Goal: Task Accomplishment & Management: Manage account settings

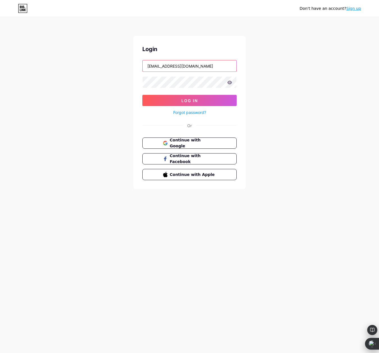
drag, startPoint x: 222, startPoint y: 67, endPoint x: 49, endPoint y: 53, distance: 174.2
click at [58, 54] on div "Don't have an account? Sign up Login [EMAIL_ADDRESS][DOMAIN_NAME] Log In Forgot…" at bounding box center [189, 103] width 379 height 207
type input "[PERSON_NAME][EMAIL_ADDRESS][DOMAIN_NAME]"
click at [196, 101] on span "Log In" at bounding box center [189, 100] width 17 height 5
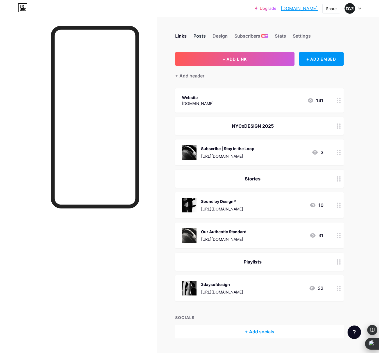
click at [199, 36] on div "Posts" at bounding box center [199, 38] width 12 height 10
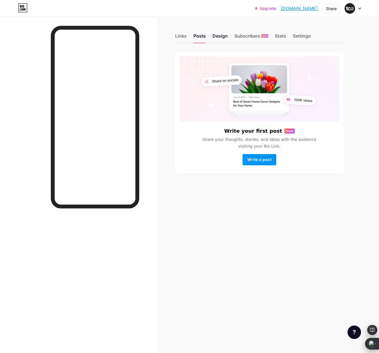
click at [217, 35] on div "Design" at bounding box center [219, 38] width 15 height 10
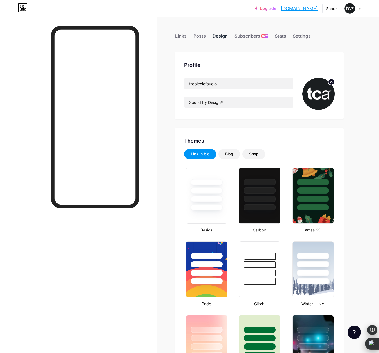
type input "#ffffff"
type input "#000000"
click at [299, 36] on div "Settings" at bounding box center [302, 38] width 18 height 10
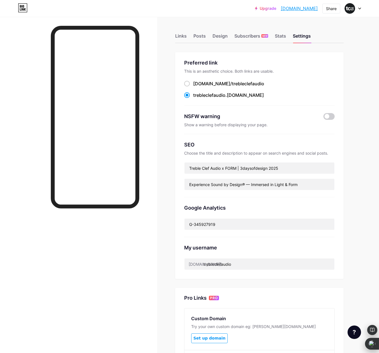
click at [358, 9] on icon at bounding box center [359, 9] width 3 height 2
click at [291, 113] on div "NSFW warning" at bounding box center [249, 117] width 131 height 8
click at [180, 37] on div "Links" at bounding box center [181, 38] width 12 height 10
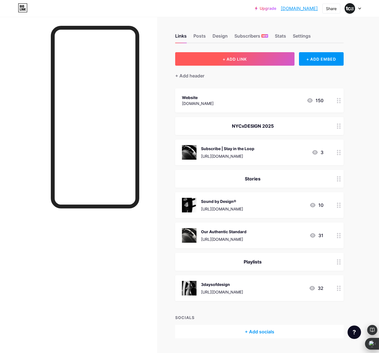
click at [234, 58] on span "+ ADD LINK" at bounding box center [234, 59] width 24 height 5
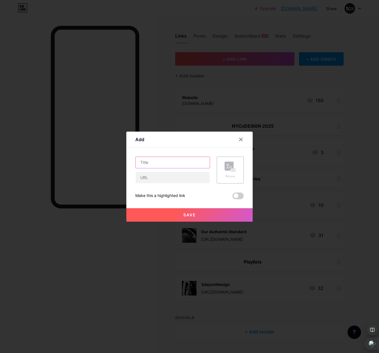
click at [161, 163] on input "text" at bounding box center [173, 162] width 74 height 11
click at [167, 162] on input "text" at bounding box center [173, 162] width 74 height 11
paste input "Soniske Oplevelsesrejser"
type input "Soniske Oplevelsesrejser"
click at [178, 180] on input "text" at bounding box center [173, 177] width 74 height 11
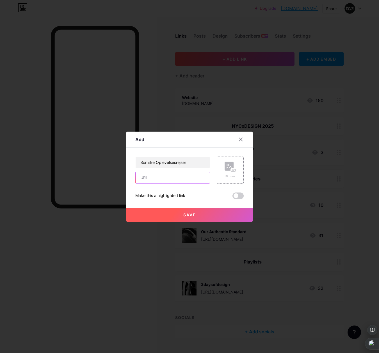
paste input "[URL][DOMAIN_NAME]"
type input "[URL][DOMAIN_NAME]"
drag, startPoint x: 194, startPoint y: 140, endPoint x: 242, endPoint y: 138, distance: 48.0
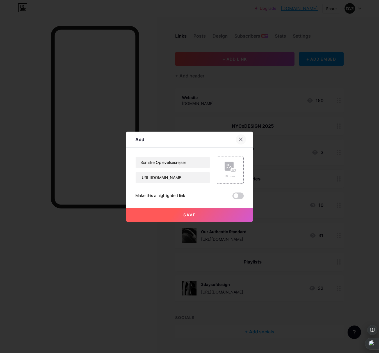
click at [242, 138] on div "Add" at bounding box center [189, 140] width 126 height 13
drag, startPoint x: 182, startPoint y: 139, endPoint x: 178, endPoint y: 140, distance: 4.4
click at [178, 140] on div "Add" at bounding box center [189, 140] width 126 height 13
click at [240, 197] on span at bounding box center [237, 195] width 11 height 7
click at [232, 197] on input "checkbox" at bounding box center [232, 197] width 0 height 0
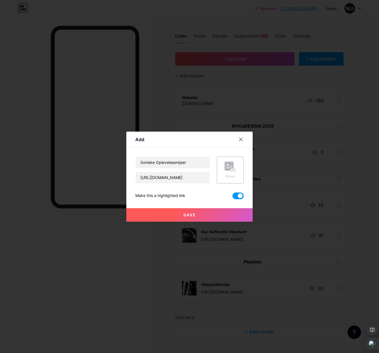
click at [190, 214] on span "Save" at bounding box center [189, 214] width 13 height 5
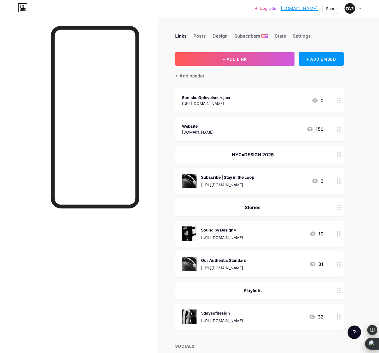
click at [214, 97] on div "Soniske Oplevelsesrejser" at bounding box center [206, 98] width 49 height 6
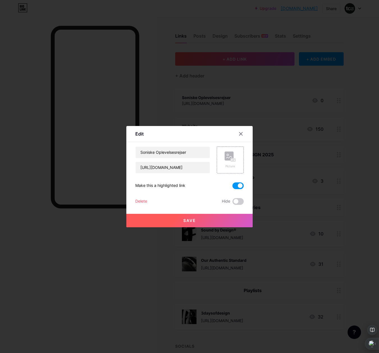
click at [235, 187] on span at bounding box center [237, 185] width 11 height 7
click at [232, 187] on input "checkbox" at bounding box center [232, 187] width 0 height 0
click at [191, 222] on span "Save" at bounding box center [189, 220] width 13 height 5
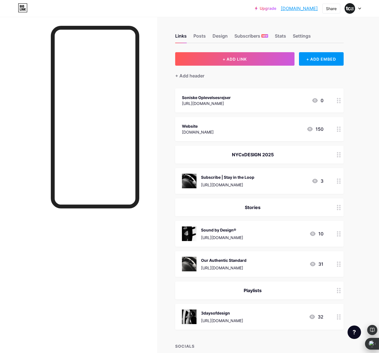
click at [201, 176] on div "Subscribe | Stay in the Loop" at bounding box center [227, 177] width 53 height 6
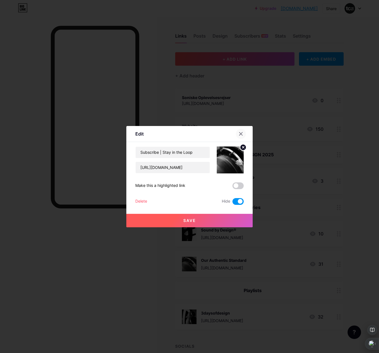
click at [240, 135] on icon at bounding box center [240, 134] width 4 height 4
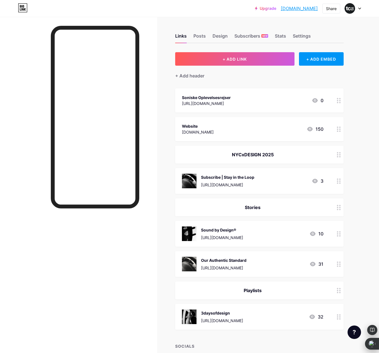
click at [226, 98] on div "Soniske Oplevelsesrejser" at bounding box center [206, 98] width 49 height 6
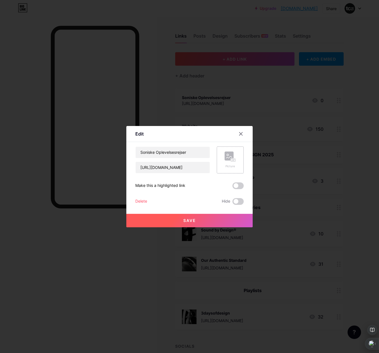
click at [230, 166] on div "Picture" at bounding box center [229, 166] width 11 height 4
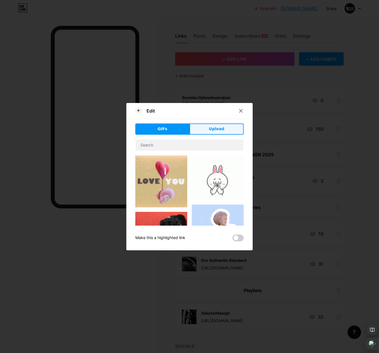
click at [222, 128] on span "Upload" at bounding box center [216, 129] width 15 height 6
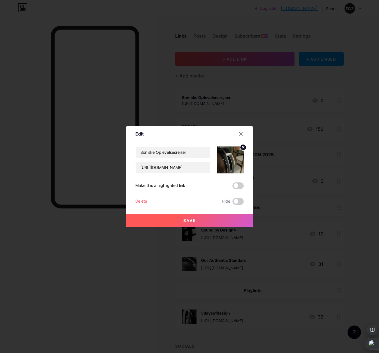
click at [188, 219] on span "Save" at bounding box center [189, 220] width 13 height 5
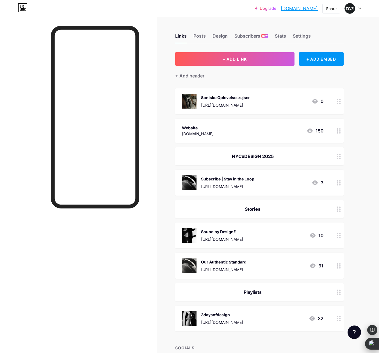
click at [215, 98] on div "Soniske Oplevelsesrejser" at bounding box center [225, 98] width 49 height 6
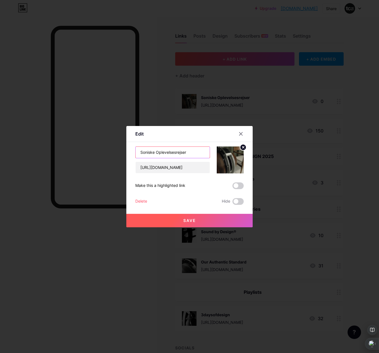
drag, startPoint x: 140, startPoint y: 152, endPoint x: 155, endPoint y: 157, distance: 15.5
click at [140, 152] on input "Soniske Oplevelsesrejser" at bounding box center [173, 152] width 74 height 11
drag, startPoint x: 199, startPoint y: 152, endPoint x: 207, endPoint y: 153, distance: 7.9
click at [207, 153] on input "Book en Sonisk Oplevelsesrejser" at bounding box center [173, 152] width 74 height 11
type input "Book en Sonisk Oplevelsesrejse"
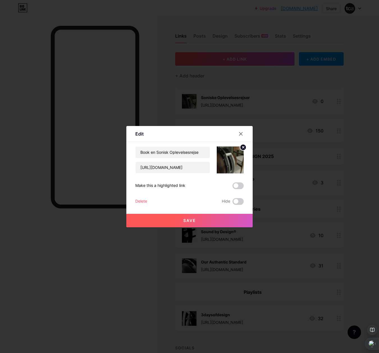
click at [197, 220] on button "Save" at bounding box center [189, 220] width 126 height 13
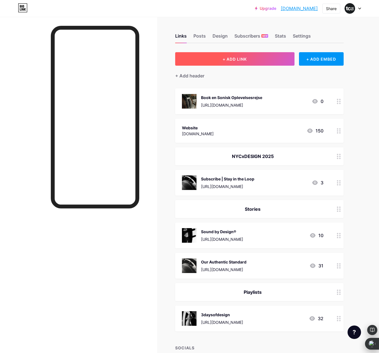
click at [233, 57] on span "+ ADD LINK" at bounding box center [234, 59] width 24 height 5
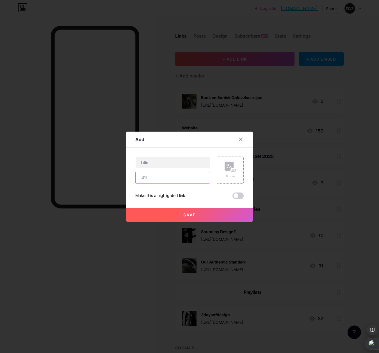
click at [165, 179] on input "text" at bounding box center [173, 177] width 74 height 11
paste input "[URL][DOMAIN_NAME][PERSON_NAME][PERSON_NAME]"
type input "[URL][DOMAIN_NAME][PERSON_NAME][PERSON_NAME]"
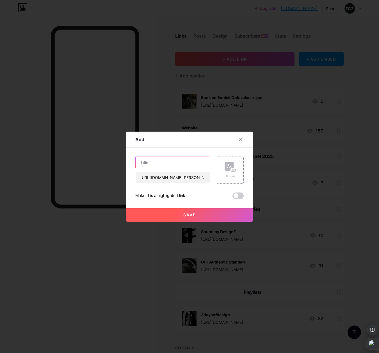
click at [163, 162] on input "text" at bounding box center [173, 162] width 74 height 11
type input "I"
paste input "Instruments, Design & Sound: [PERSON_NAME] Live at [PERSON_NAME] & Søn"
type input "Instruments, Design & Sound: [PERSON_NAME] Live at [PERSON_NAME] & Søn"
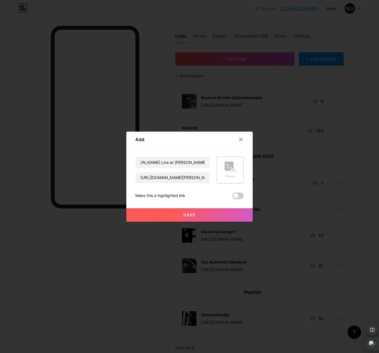
click at [227, 173] on div "Picture" at bounding box center [229, 170] width 11 height 17
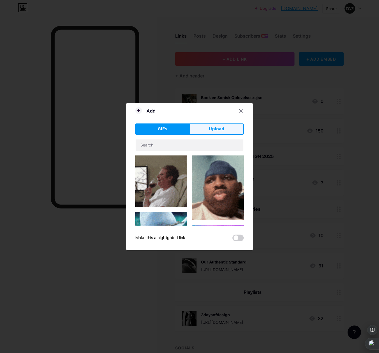
click at [221, 129] on span "Upload" at bounding box center [216, 129] width 15 height 6
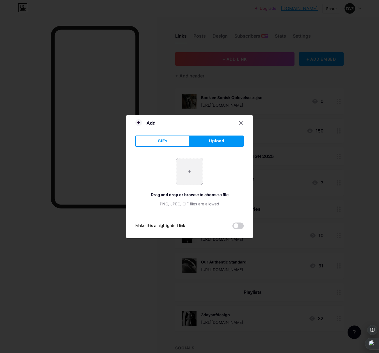
click at [212, 140] on span "Upload" at bounding box center [216, 141] width 15 height 6
click at [212, 142] on span "Upload" at bounding box center [216, 141] width 15 height 6
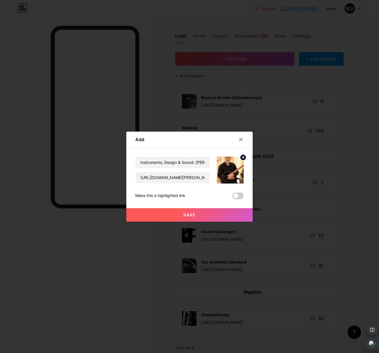
click at [242, 158] on icon at bounding box center [243, 157] width 2 height 2
click at [231, 167] on icon at bounding box center [229, 167] width 6 height 2
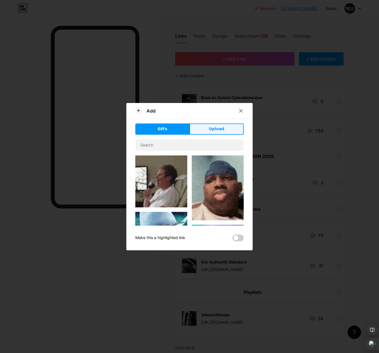
click at [216, 127] on span "Upload" at bounding box center [216, 129] width 15 height 6
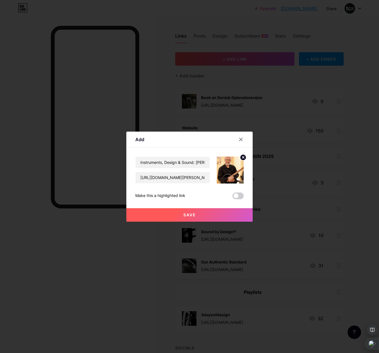
click at [189, 214] on span "Save" at bounding box center [189, 214] width 13 height 5
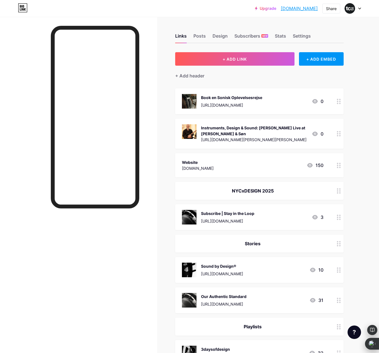
click at [235, 129] on div "Instruments, Design & Sound: [PERSON_NAME] Live at [PERSON_NAME] & Søn" at bounding box center [254, 131] width 106 height 12
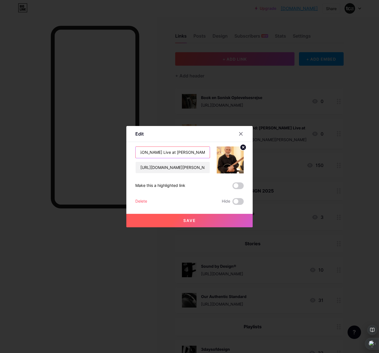
scroll to position [0, 67]
drag, startPoint x: 159, startPoint y: 152, endPoint x: 251, endPoint y: 159, distance: 92.0
click at [251, 159] on div "Edit Content YouTube Play YouTube video without leaving your page. ADD Vimeo Pl…" at bounding box center [189, 176] width 126 height 101
drag, startPoint x: 175, startPoint y: 154, endPoint x: 180, endPoint y: 161, distance: 9.0
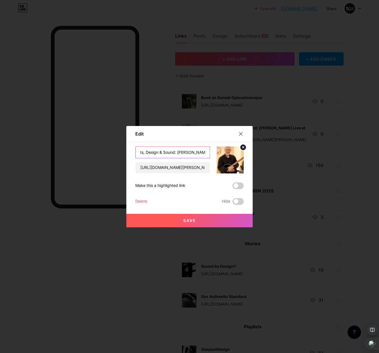
click at [175, 154] on input "Instruments, Design & Sound: [PERSON_NAME]" at bounding box center [173, 152] width 74 height 11
type input "Instruments, Design & Sound with [PERSON_NAME]"
click at [190, 220] on span "Save" at bounding box center [189, 220] width 13 height 5
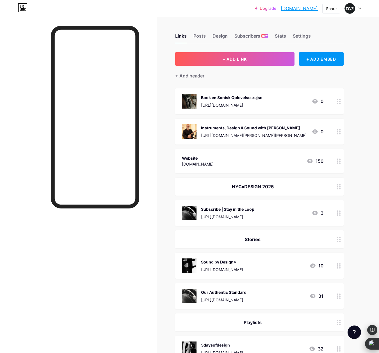
click at [257, 127] on div "Instruments, Design & Sound with [PERSON_NAME]" at bounding box center [253, 128] width 105 height 6
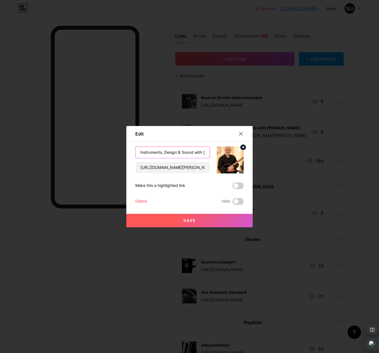
drag, startPoint x: 169, startPoint y: 153, endPoint x: 107, endPoint y: 148, distance: 62.5
click at [107, 148] on div "Edit Content YouTube Play YouTube video without leaving your page. ADD Vimeo Pl…" at bounding box center [189, 176] width 379 height 353
click at [205, 153] on input "an afternoon with [PERSON_NAME]" at bounding box center [173, 152] width 74 height 11
type input "an afternoon with [PERSON_NAME] & the TCA-M"
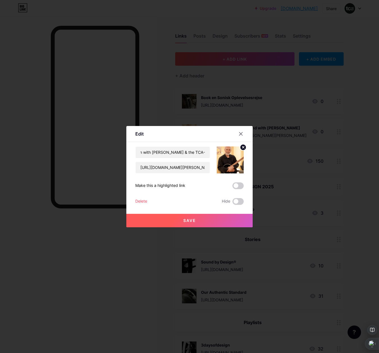
scroll to position [0, 0]
click at [190, 219] on span "Save" at bounding box center [189, 220] width 13 height 5
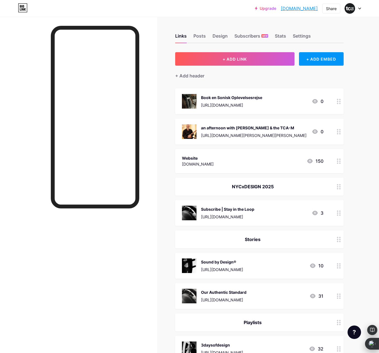
click at [218, 127] on div "an afternoon with [PERSON_NAME] & the TCA-M" at bounding box center [253, 128] width 105 height 6
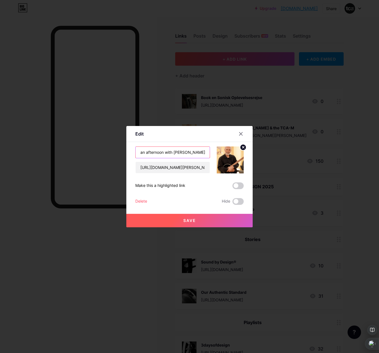
drag, startPoint x: 173, startPoint y: 153, endPoint x: 96, endPoint y: 152, distance: 77.2
click at [96, 152] on div "Edit Content YouTube Play YouTube video without leaving your page. ADD Vimeo Pl…" at bounding box center [189, 176] width 379 height 353
click at [167, 153] on input "[PERSON_NAME] & the TCA-M" at bounding box center [173, 152] width 74 height 11
type input "[PERSON_NAME], Instruments & the TCA-M"
click at [189, 221] on span "Save" at bounding box center [189, 220] width 13 height 5
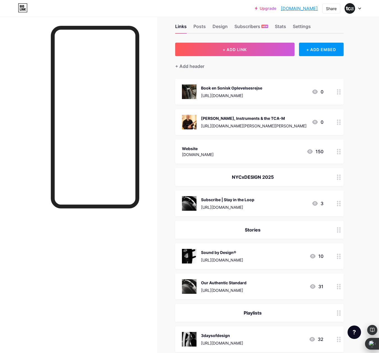
scroll to position [10, 0]
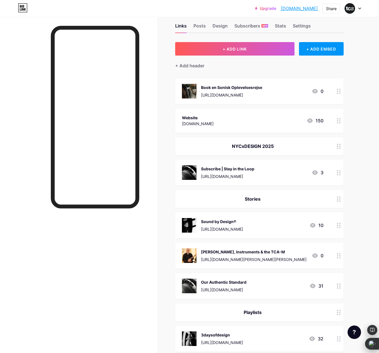
click at [361, 245] on div "Links Posts Design Subscribers NEW Stats Settings + ADD LINK + ADD EMBED + Add …" at bounding box center [183, 212] width 367 height 410
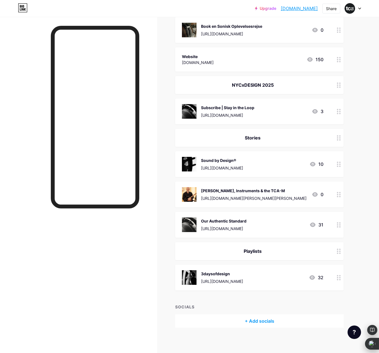
scroll to position [74, 0]
